Goal: Information Seeking & Learning: Find specific fact

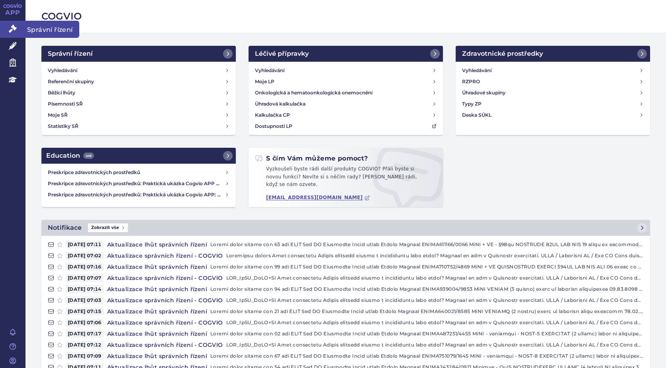
click at [6, 27] on link "Správní řízení" at bounding box center [13, 29] width 26 height 17
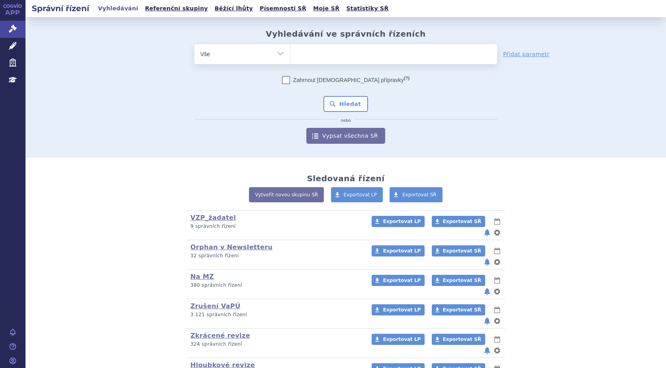
click at [320, 59] on ul at bounding box center [393, 52] width 207 height 17
click at [290, 59] on select at bounding box center [290, 54] width 0 height 20
type input "ke"
type input "kesi"
type input "kesim"
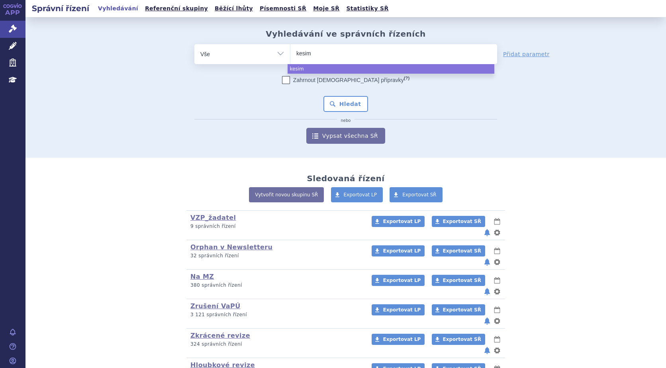
type input "kesimp"
type input "kesimpta"
select select "kesimpta"
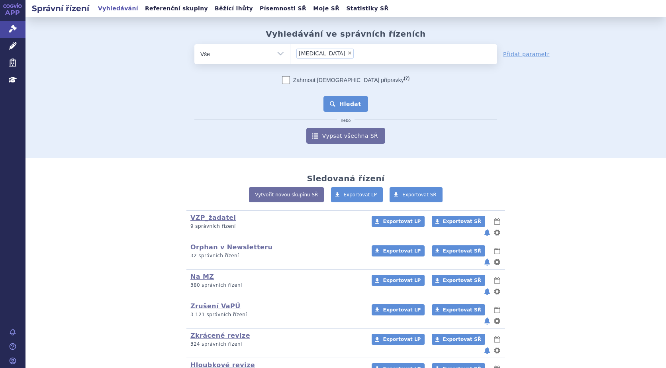
click at [347, 104] on button "Hledat" at bounding box center [346, 104] width 45 height 16
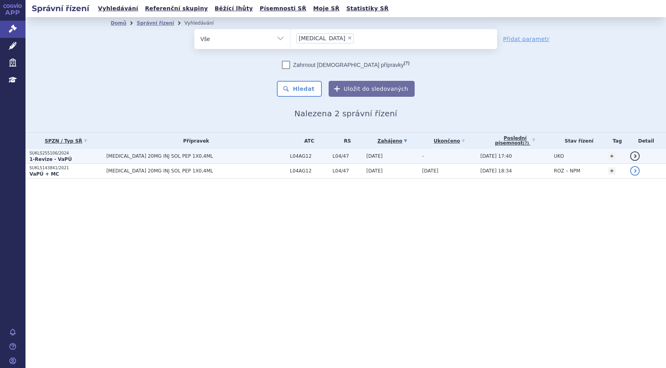
click at [46, 157] on strong "1-Revize - VaPÚ" at bounding box center [50, 160] width 42 height 6
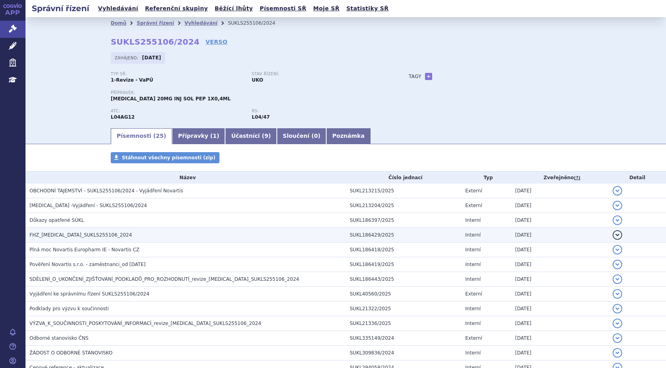
click at [59, 236] on span "FHZ_[MEDICAL_DATA]_SUKLS255106_2024" at bounding box center [80, 235] width 102 height 6
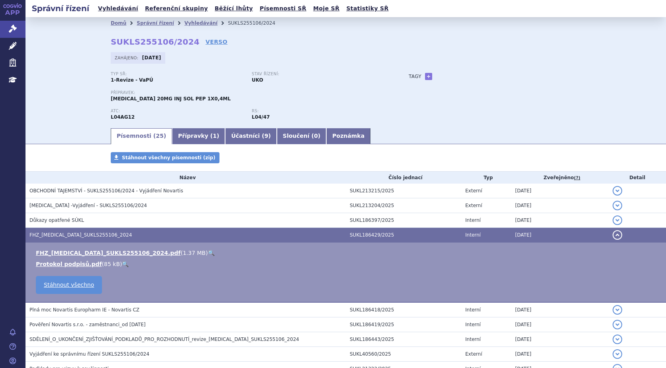
click at [208, 252] on link "🔍" at bounding box center [211, 253] width 7 height 6
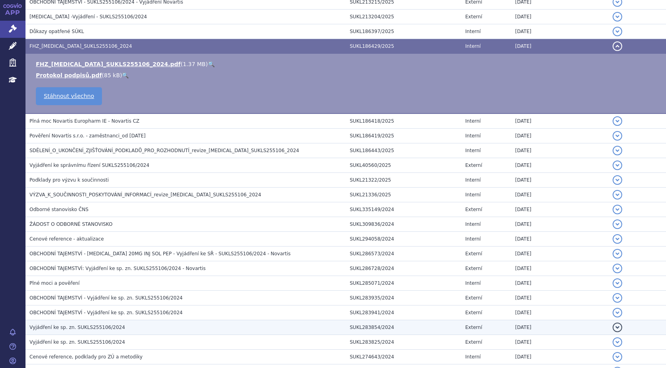
scroll to position [239, 0]
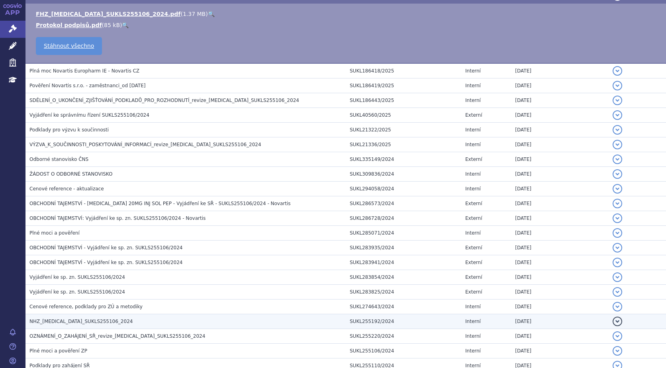
click at [99, 324] on span "NHZ_ofatumumab_SUKLS255106_2024" at bounding box center [80, 322] width 103 height 6
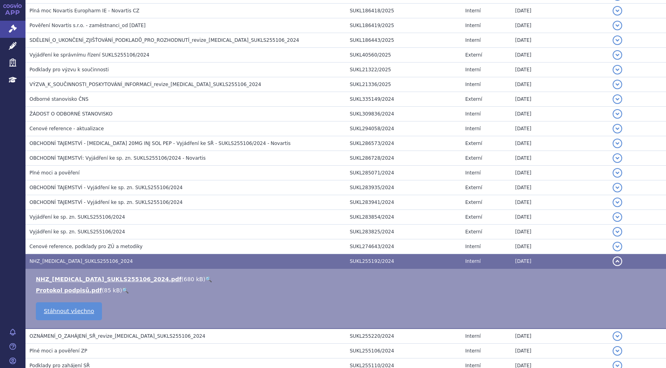
click at [205, 280] on link "🔍" at bounding box center [208, 279] width 7 height 6
click at [11, 47] on icon at bounding box center [13, 46] width 8 height 8
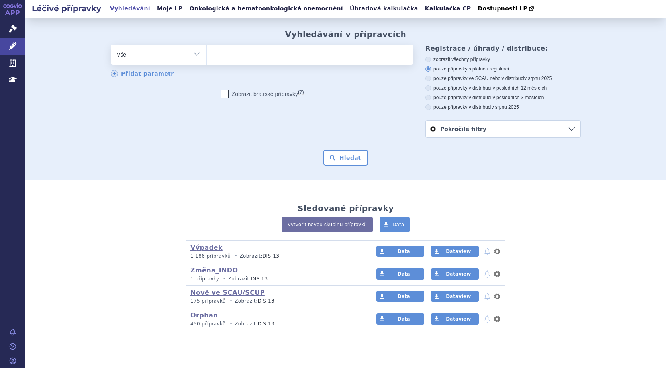
click at [243, 55] on ul at bounding box center [310, 53] width 207 height 17
click at [207, 55] on select at bounding box center [206, 54] width 0 height 20
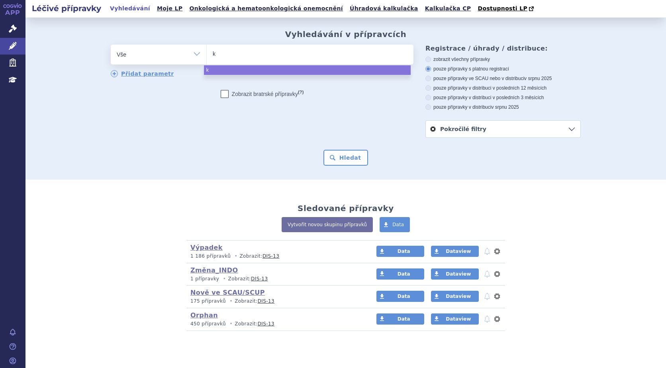
type input "ke"
type input "kes"
type input "kesi"
type input "kesim"
type input "kesimp"
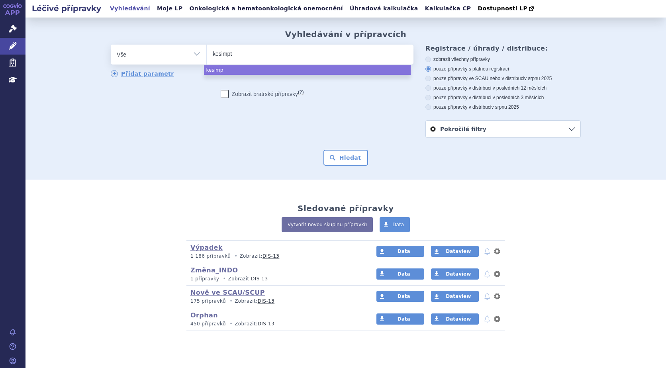
type input "kesimpta"
select select "kesimpta"
click at [339, 160] on button "Hledat" at bounding box center [346, 158] width 45 height 16
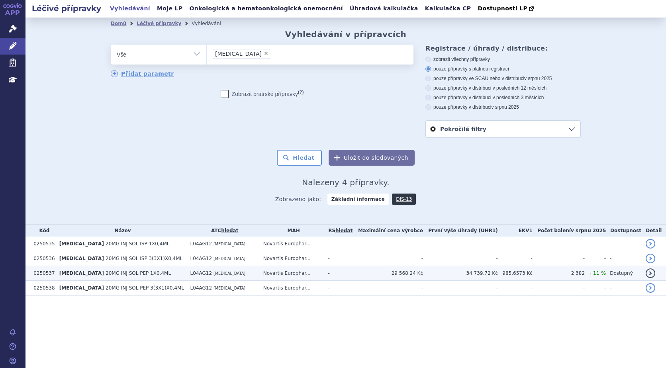
click at [114, 274] on span "20MG INJ SOL PEP 1X0,4ML" at bounding box center [138, 274] width 65 height 6
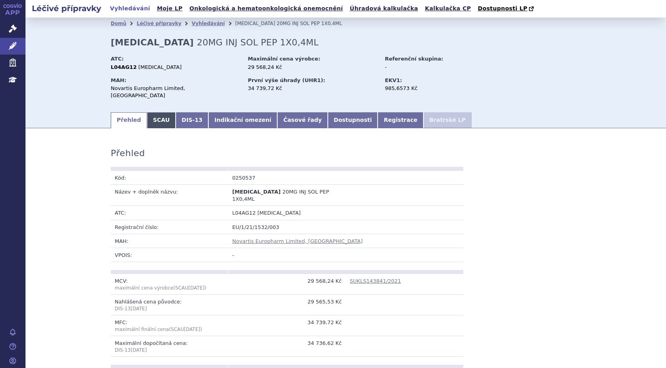
click at [150, 116] on link "SCAU" at bounding box center [161, 120] width 29 height 16
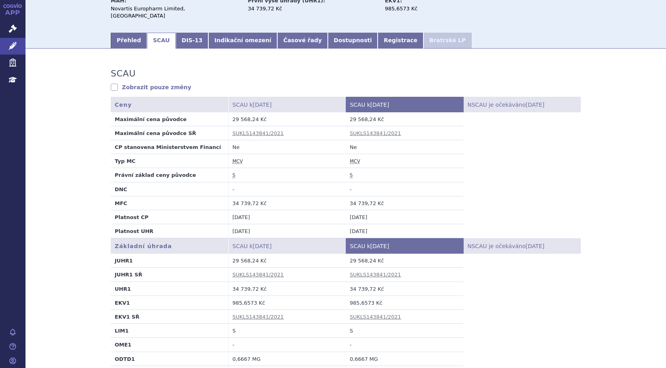
scroll to position [120, 0]
